Goal: Use online tool/utility: Utilize a website feature to perform a specific function

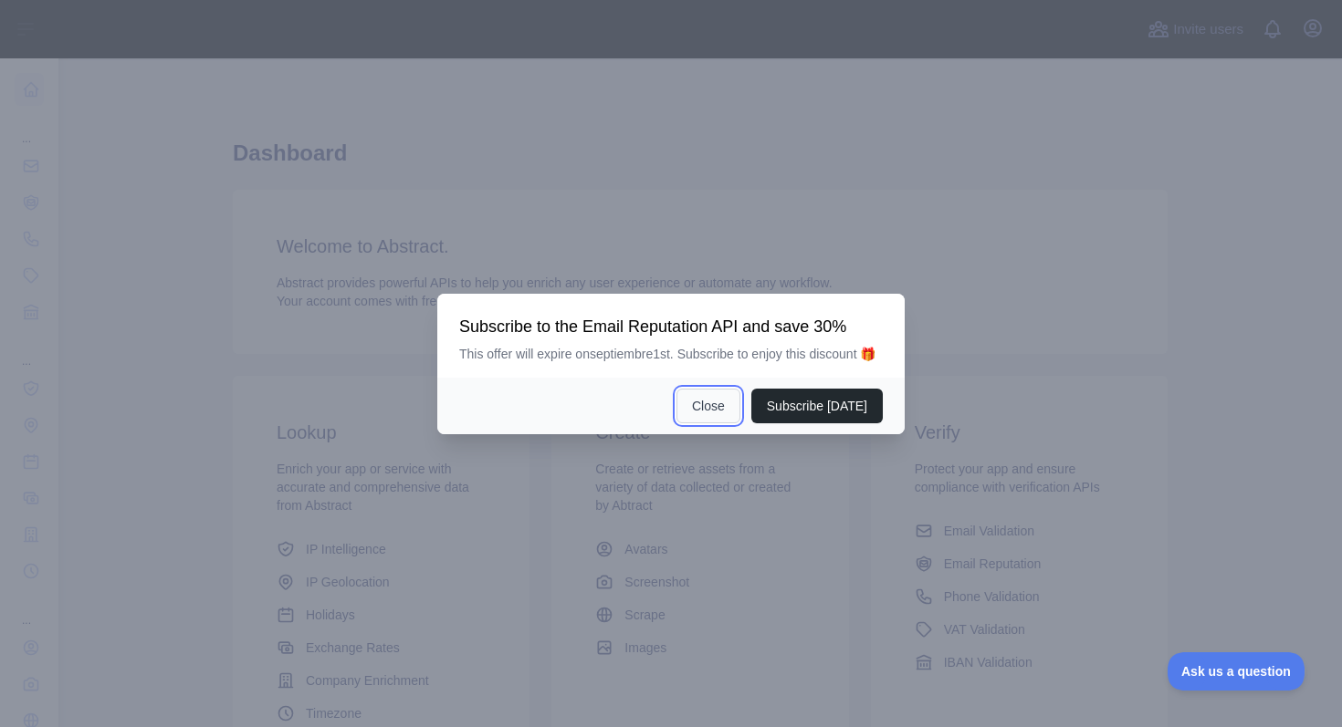
click at [686, 413] on button "Close" at bounding box center [708, 406] width 64 height 35
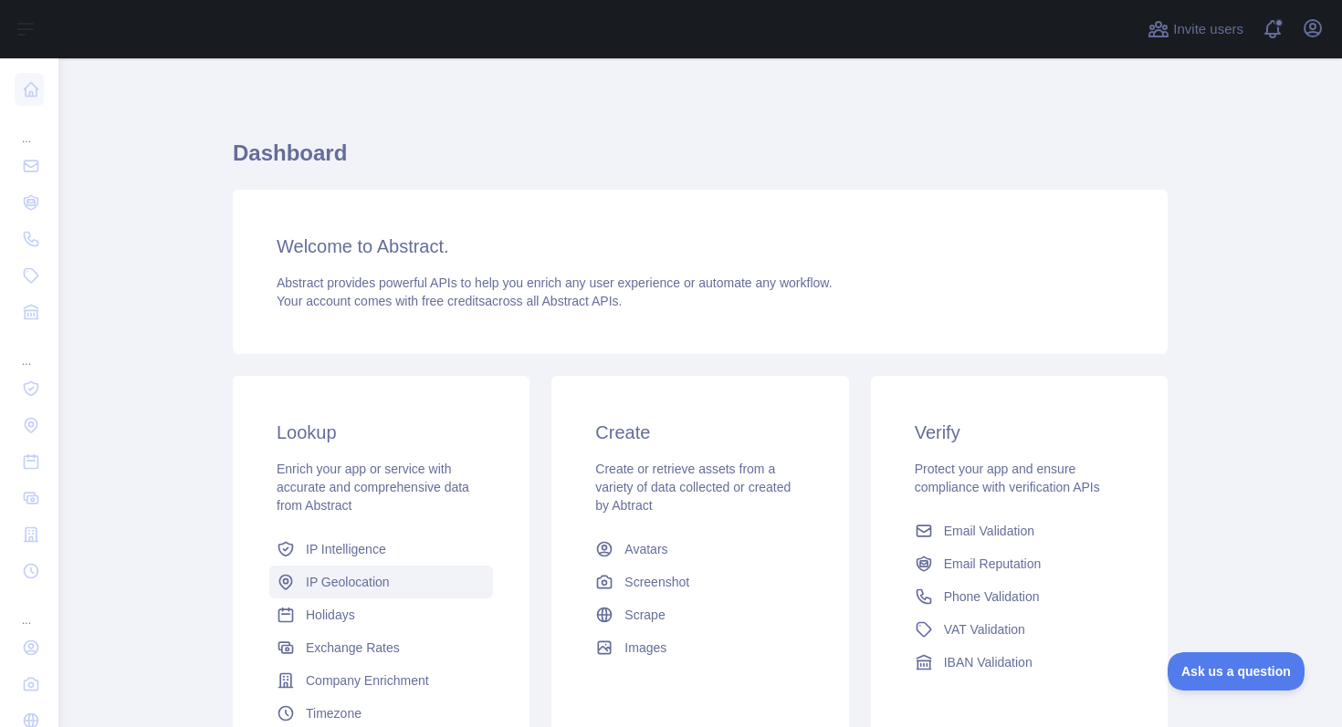
click at [344, 590] on span "IP Geolocation" at bounding box center [348, 582] width 84 height 18
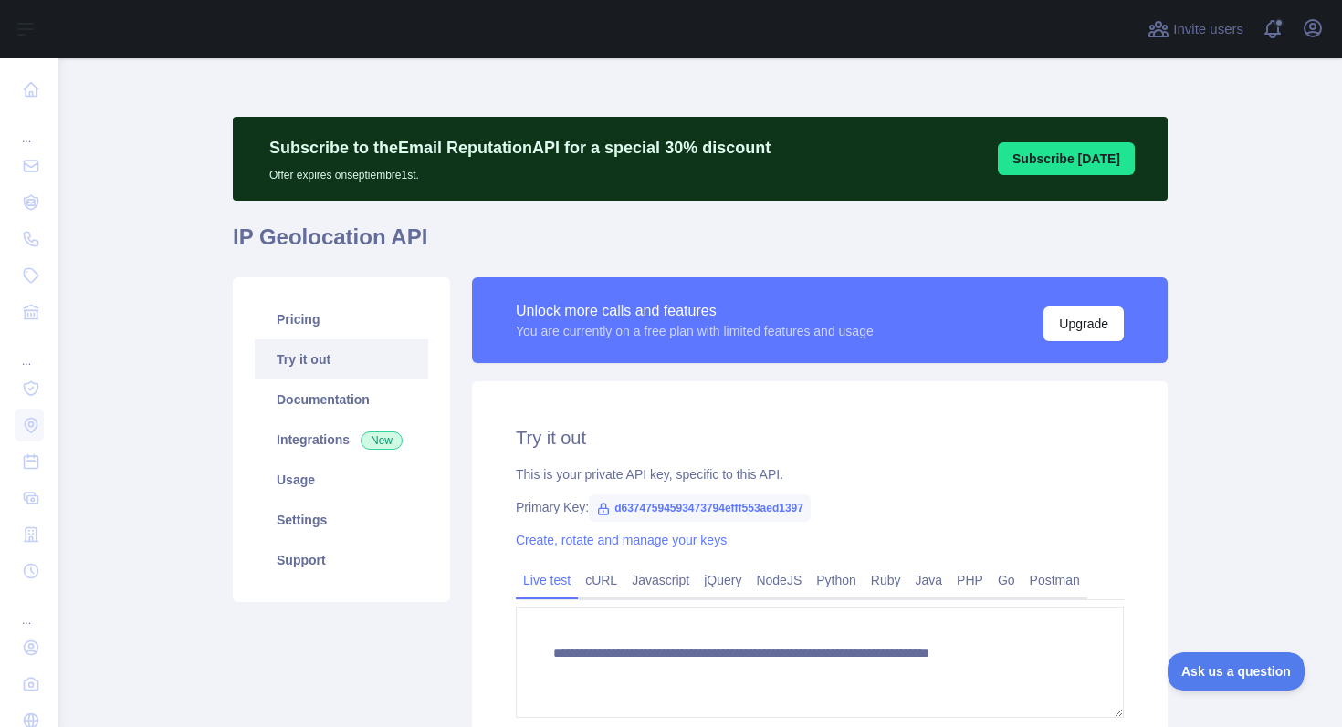
type textarea "**********"
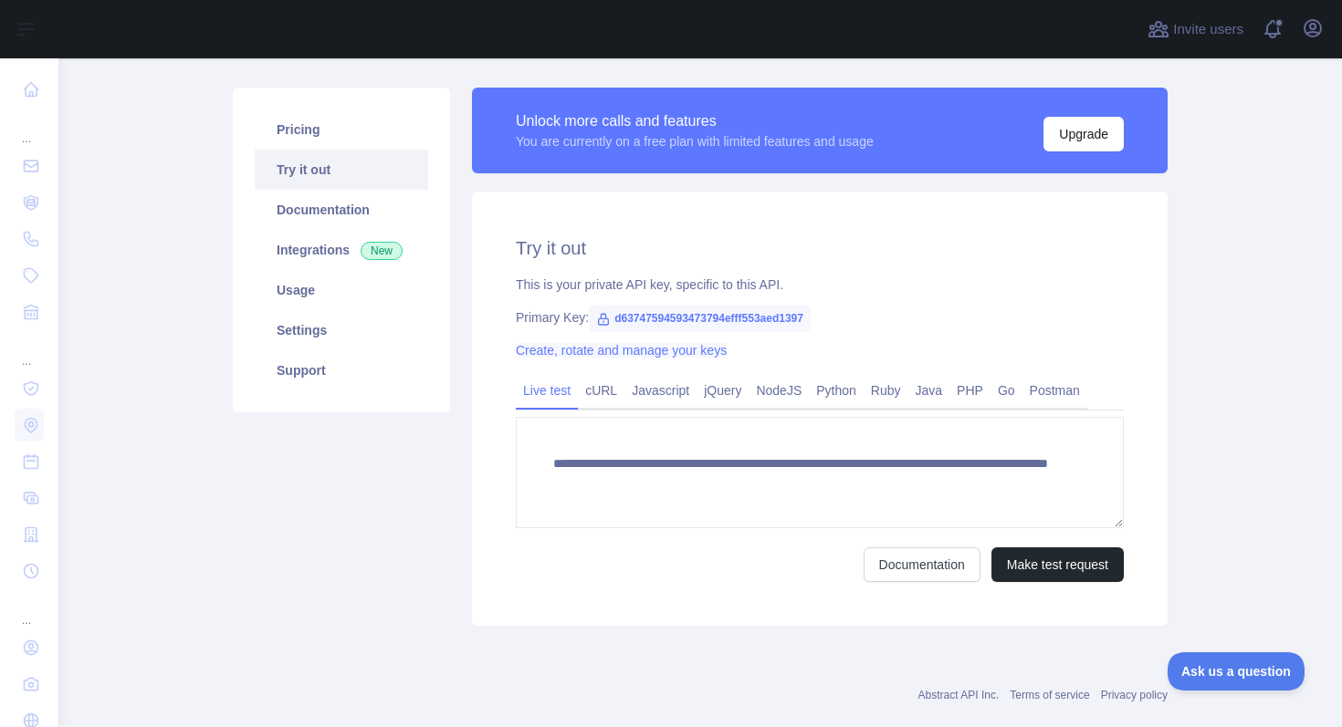
scroll to position [224, 0]
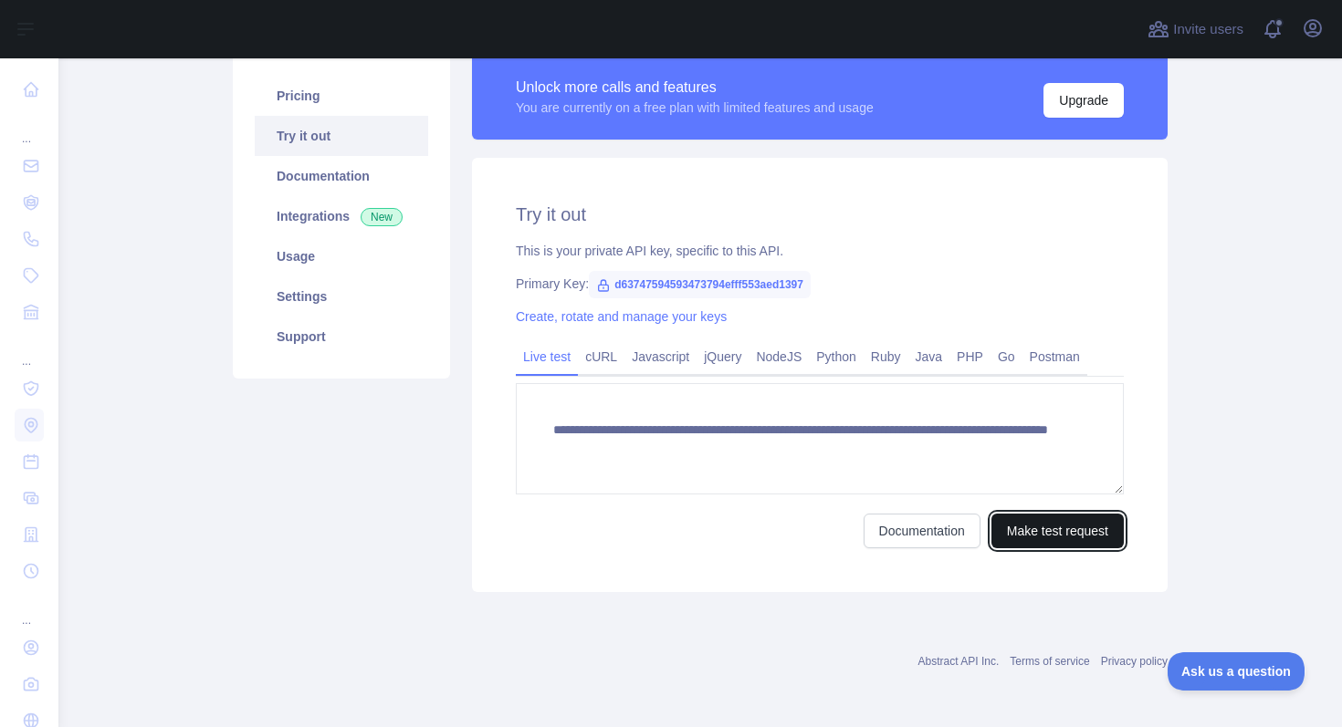
click at [1067, 529] on button "Make test request" at bounding box center [1057, 531] width 132 height 35
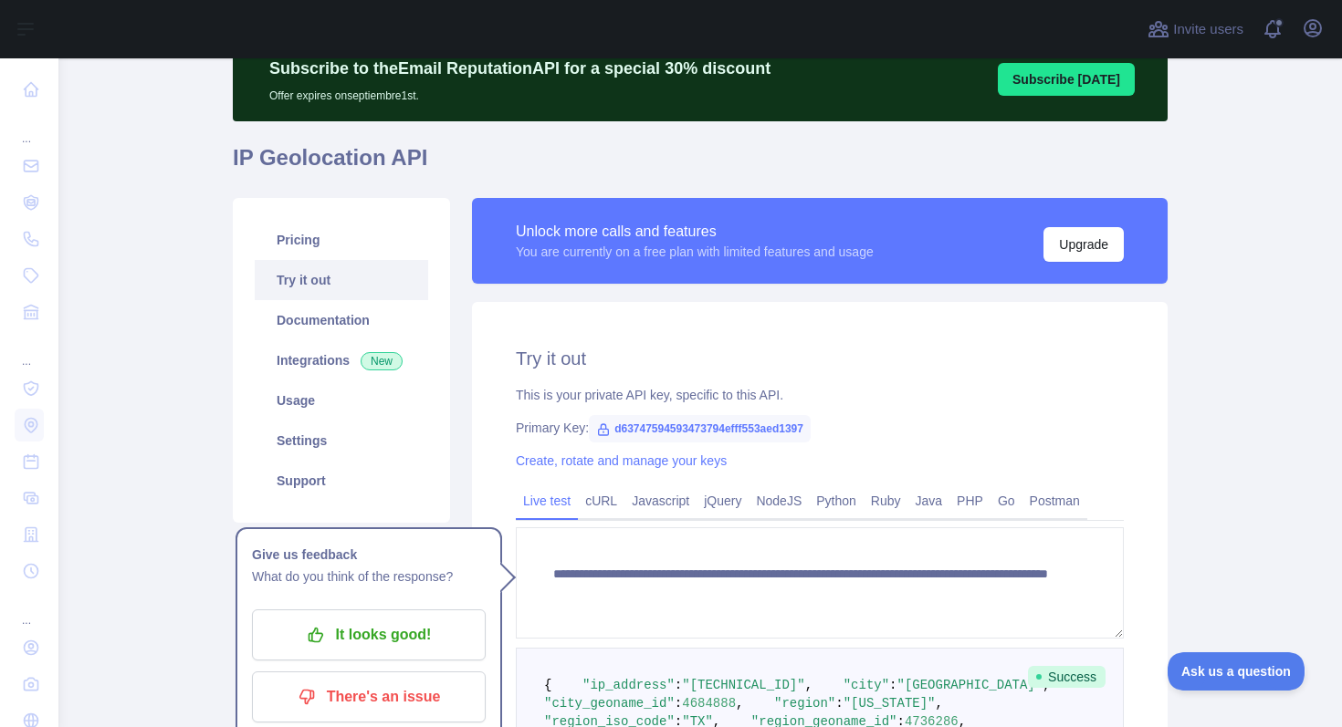
scroll to position [0, 0]
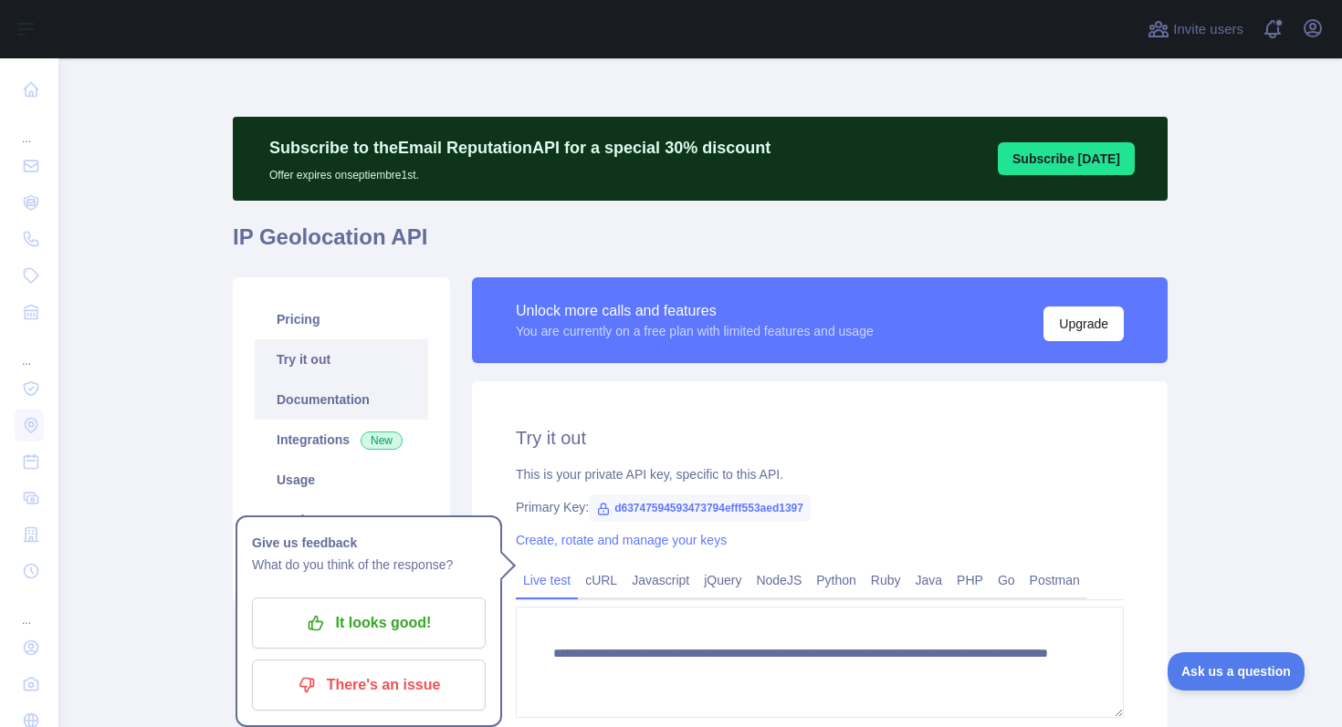
click at [304, 415] on link "Documentation" at bounding box center [341, 400] width 173 height 40
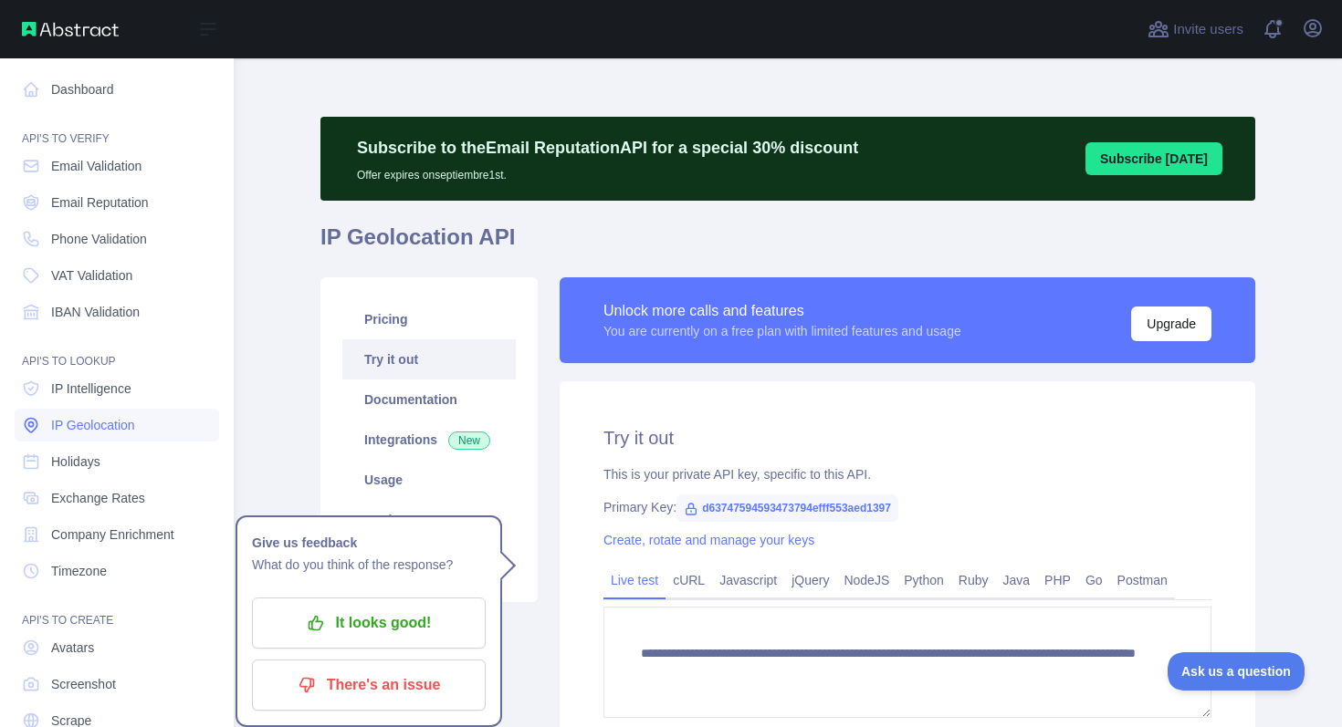
click at [108, 433] on span "IP Geolocation" at bounding box center [93, 425] width 84 height 18
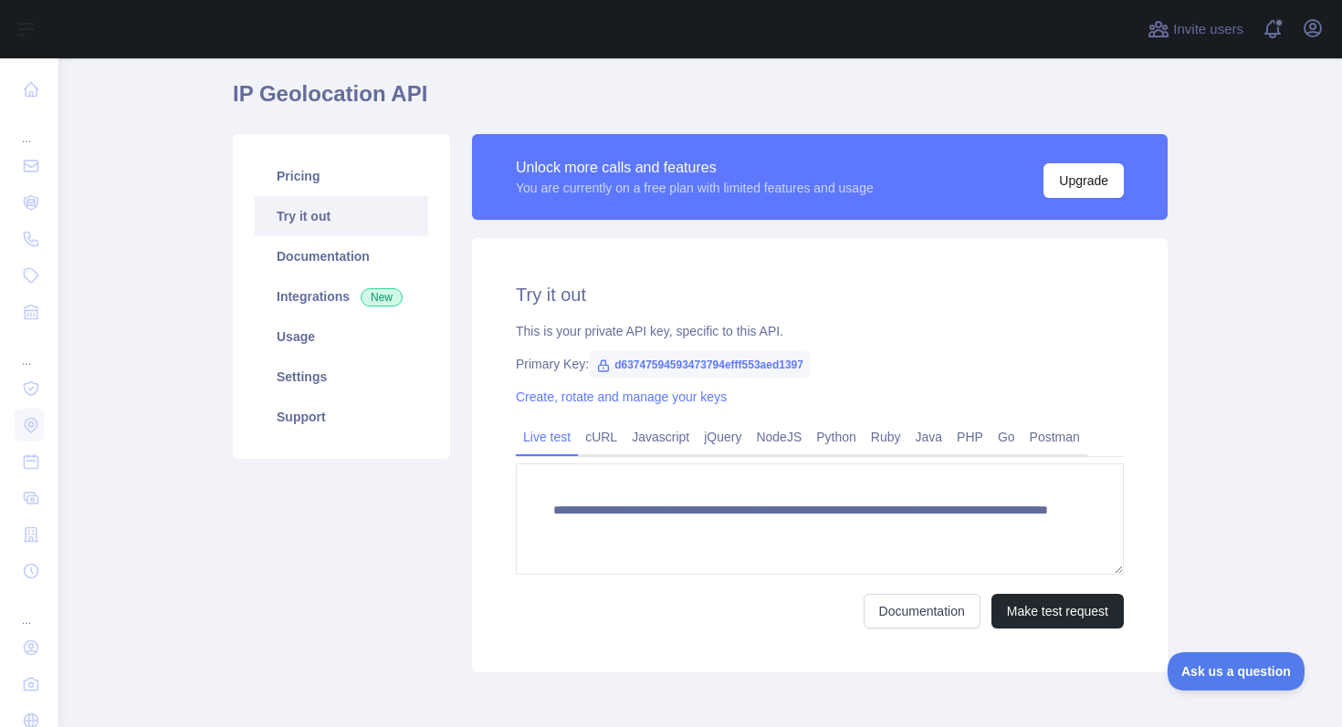
scroll to position [145, 0]
